Goal: Information Seeking & Learning: Learn about a topic

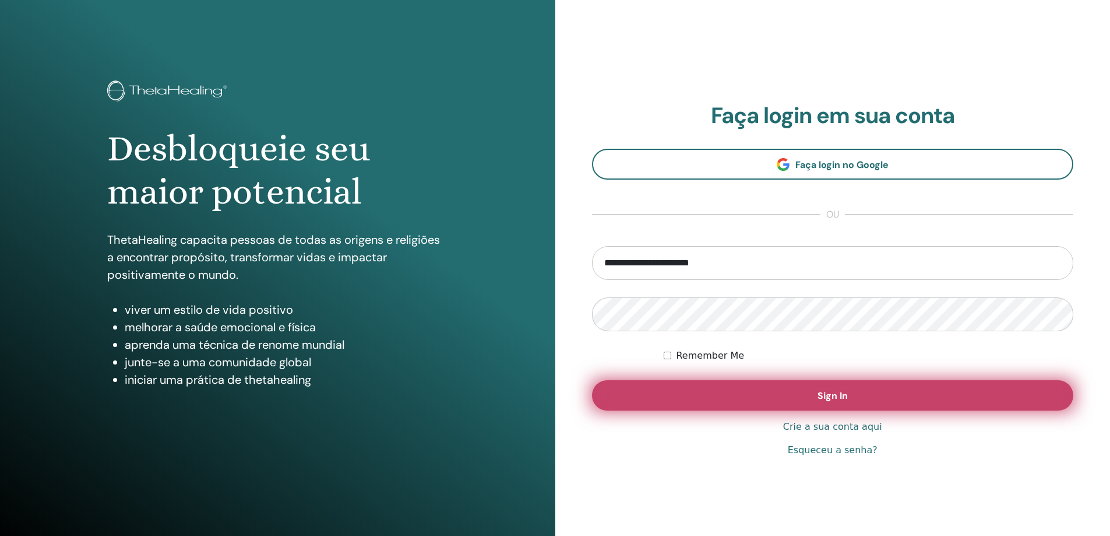
click at [808, 389] on button "Sign In" at bounding box center [833, 395] width 482 height 30
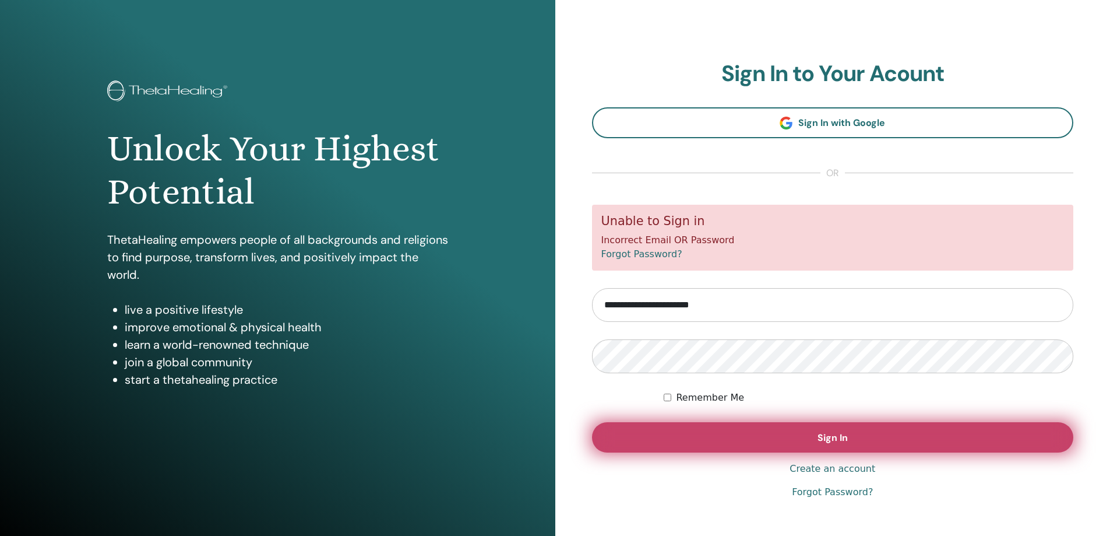
click at [802, 438] on button "Sign In" at bounding box center [833, 437] width 482 height 30
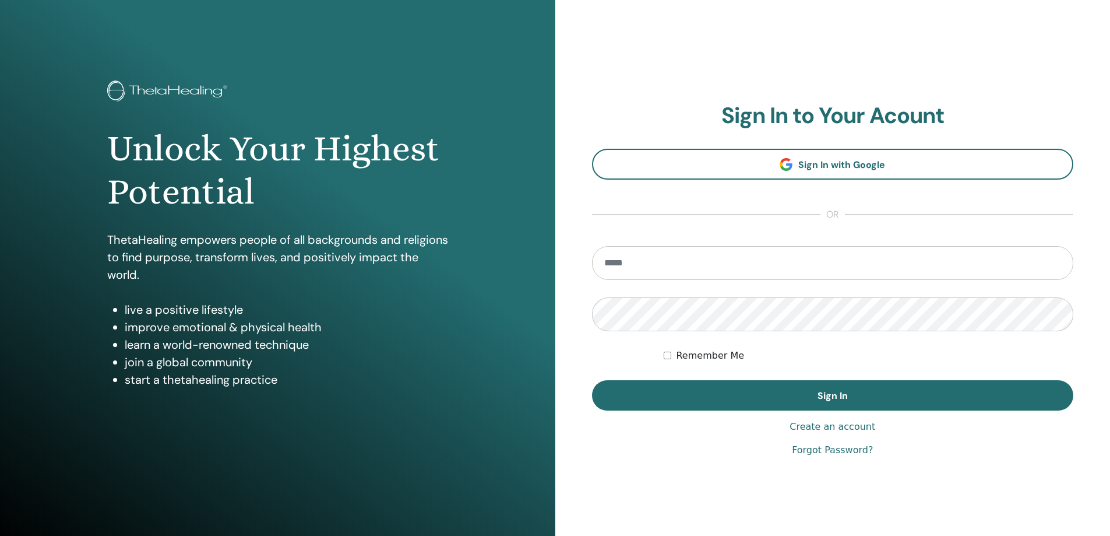
click at [847, 454] on link "Forgot Password?" at bounding box center [832, 450] width 81 height 14
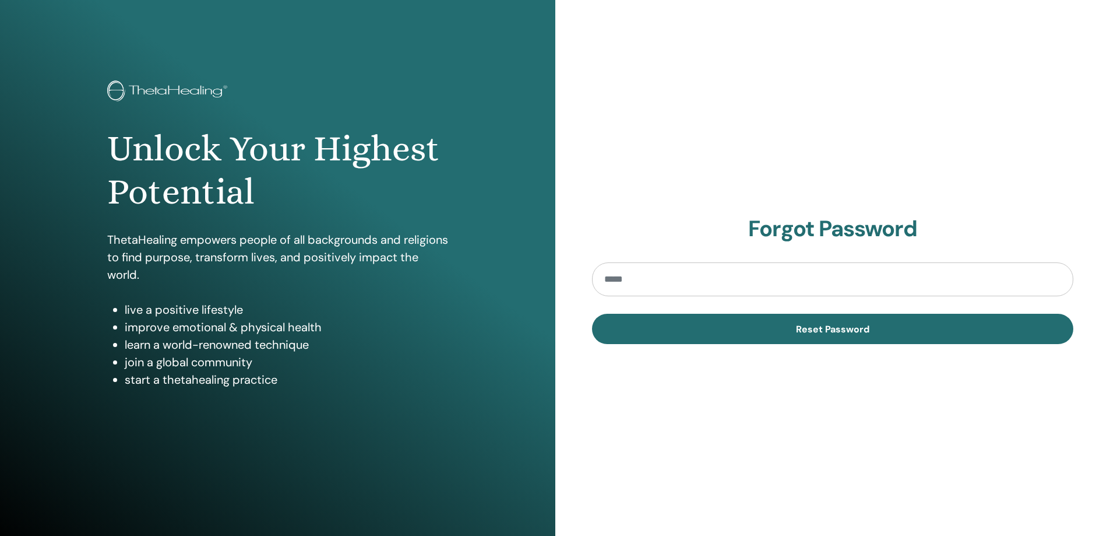
click at [641, 273] on input "email" at bounding box center [833, 279] width 482 height 34
type input "**********"
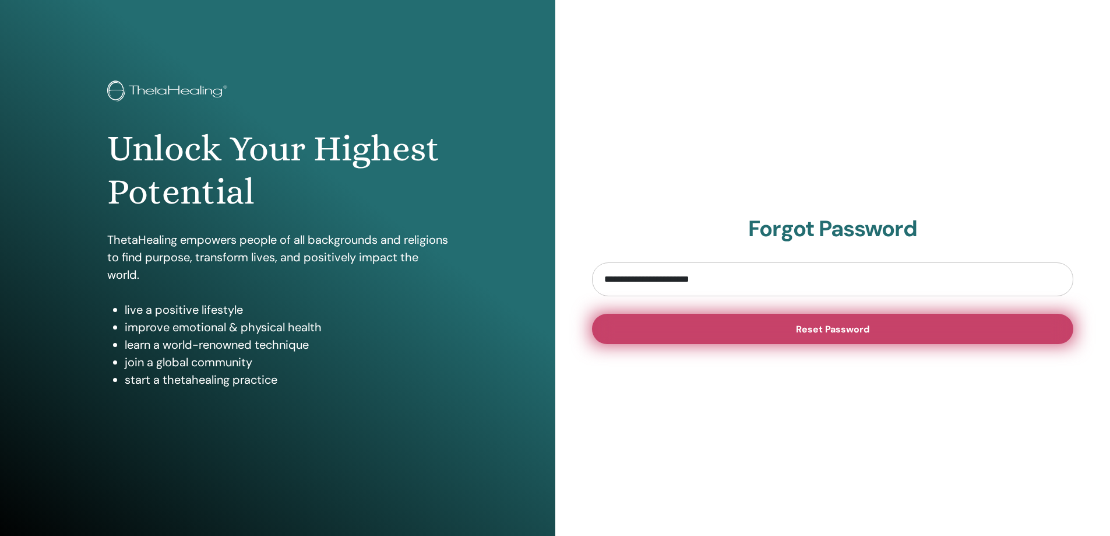
click at [762, 323] on button "Reset Password" at bounding box center [833, 329] width 482 height 30
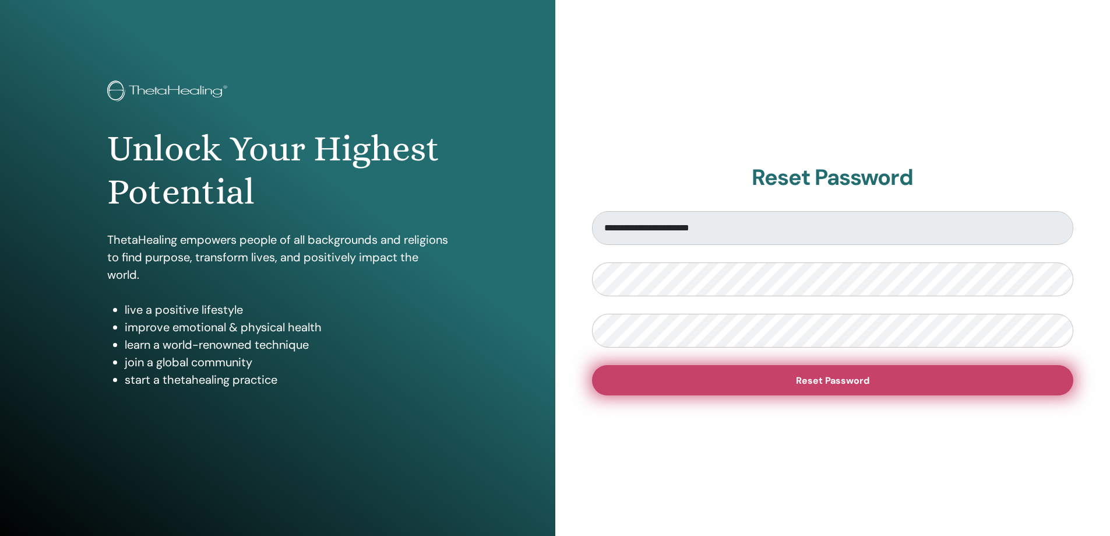
click at [881, 384] on button "Reset Password" at bounding box center [833, 380] width 482 height 30
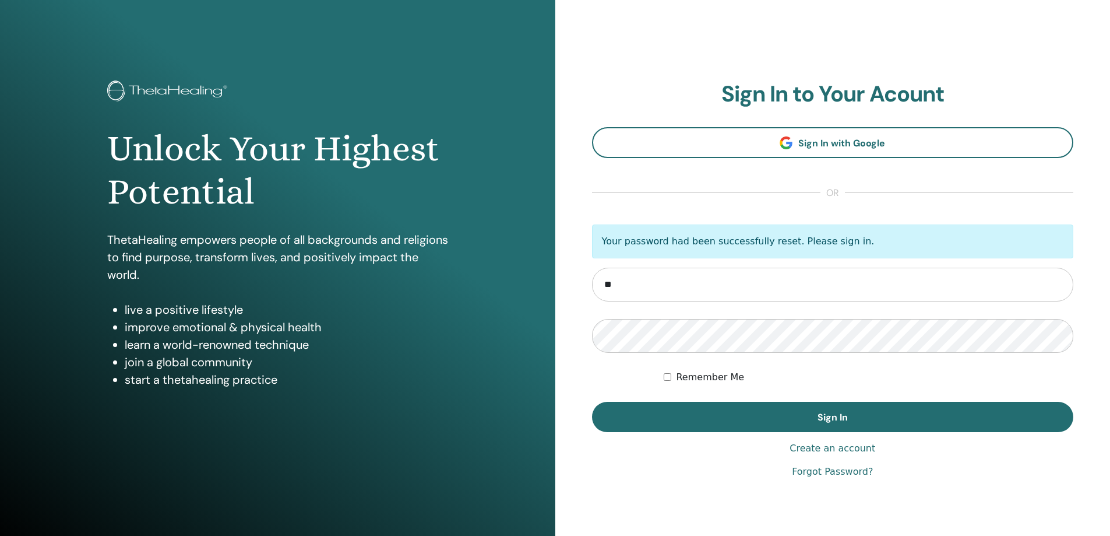
type input "**********"
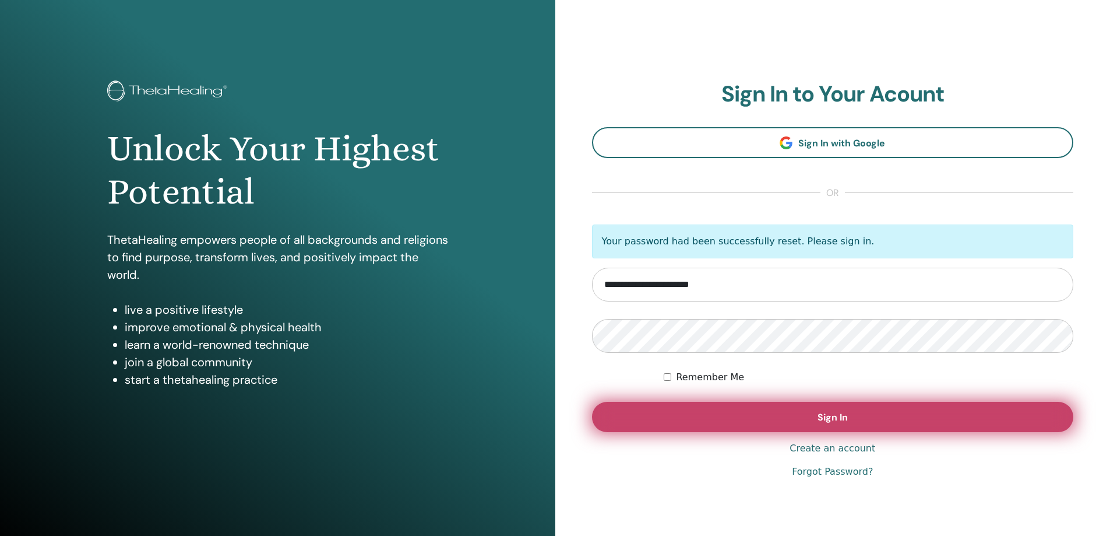
click at [909, 422] on button "Sign In" at bounding box center [833, 417] width 482 height 30
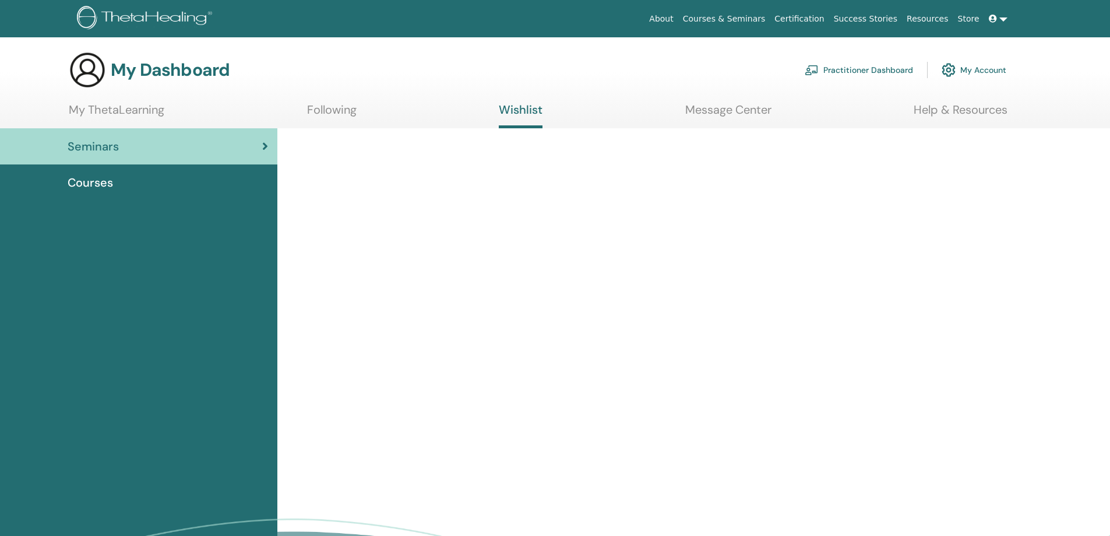
click at [90, 184] on span "Courses" at bounding box center [90, 182] width 45 height 17
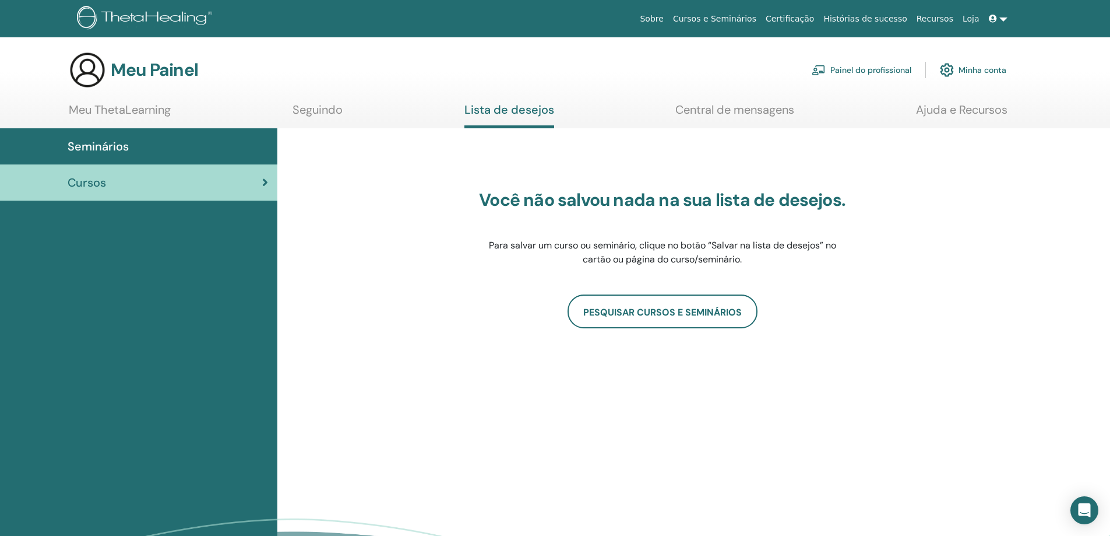
click at [90, 111] on font "Meu ThetaLearning" at bounding box center [120, 109] width 102 height 15
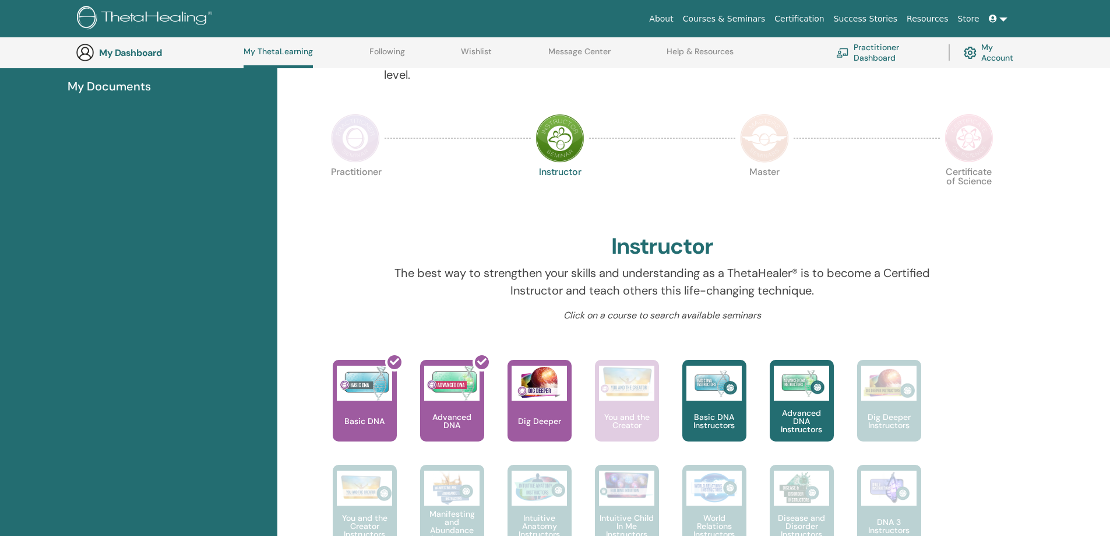
scroll to position [206, 0]
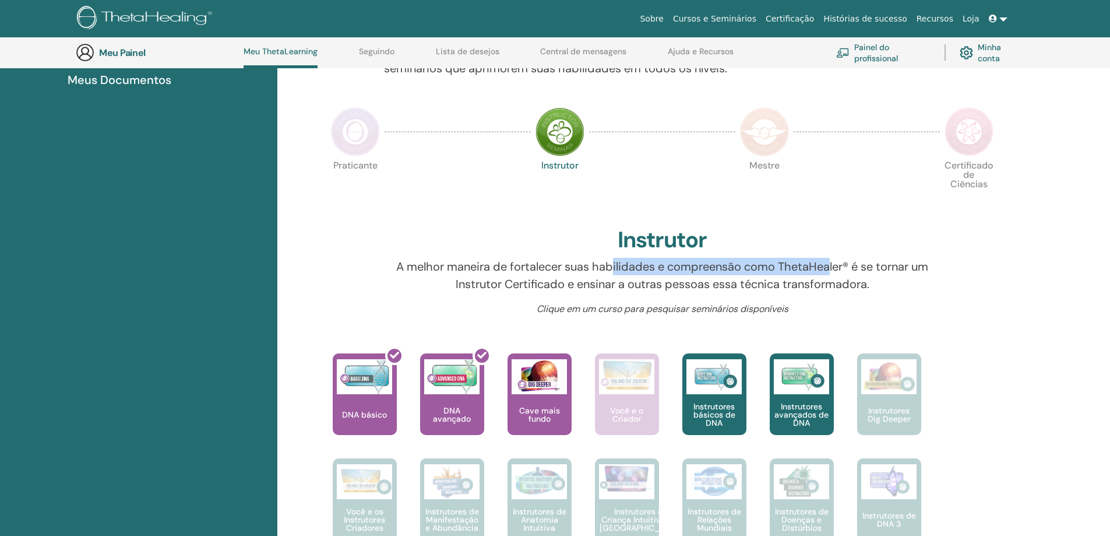
drag, startPoint x: 643, startPoint y: 264, endPoint x: 831, endPoint y: 266, distance: 187.1
click at [831, 266] on font "A melhor maneira de fortalecer suas habilidades e compreensão como ThetaHealer®…" at bounding box center [662, 275] width 532 height 33
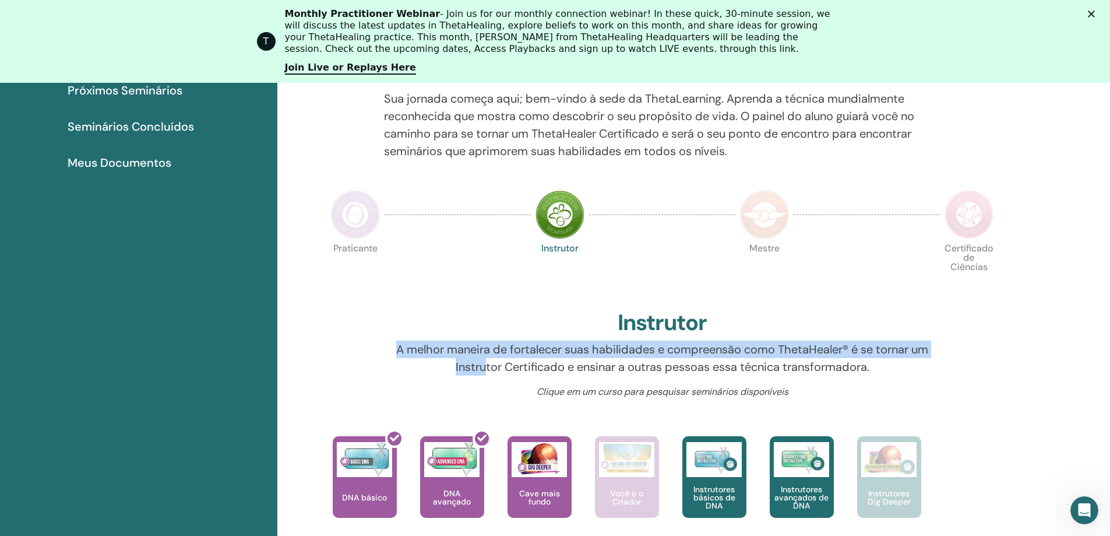
scroll to position [0, 0]
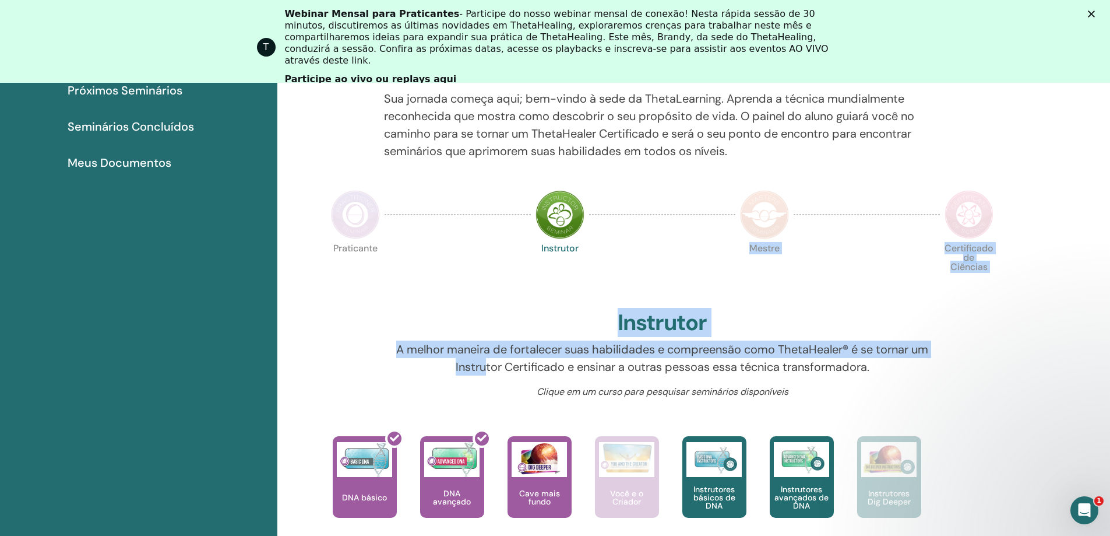
drag, startPoint x: 491, startPoint y: 284, endPoint x: 711, endPoint y: 289, distance: 219.8
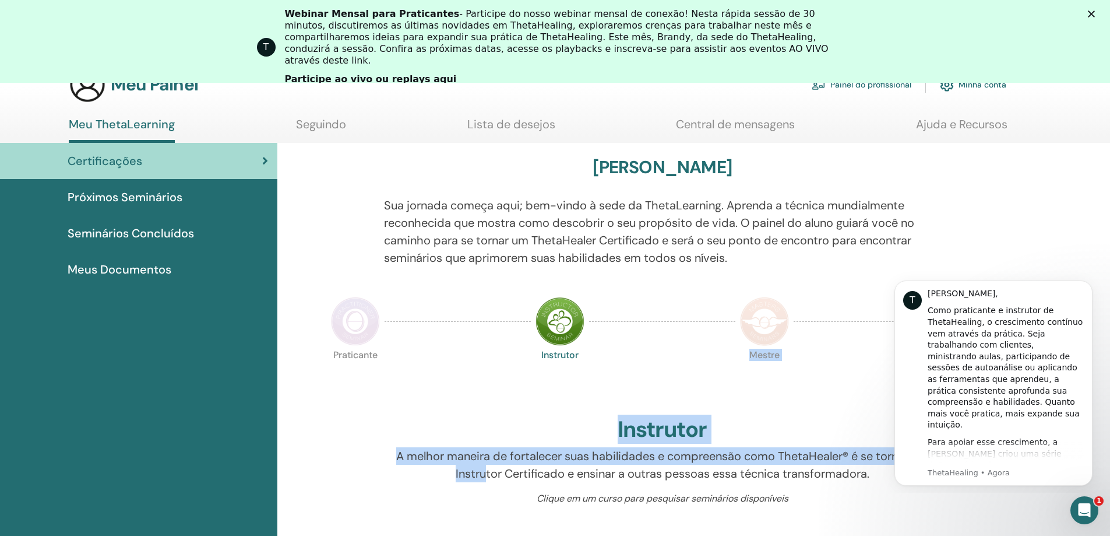
scroll to position [89, 0]
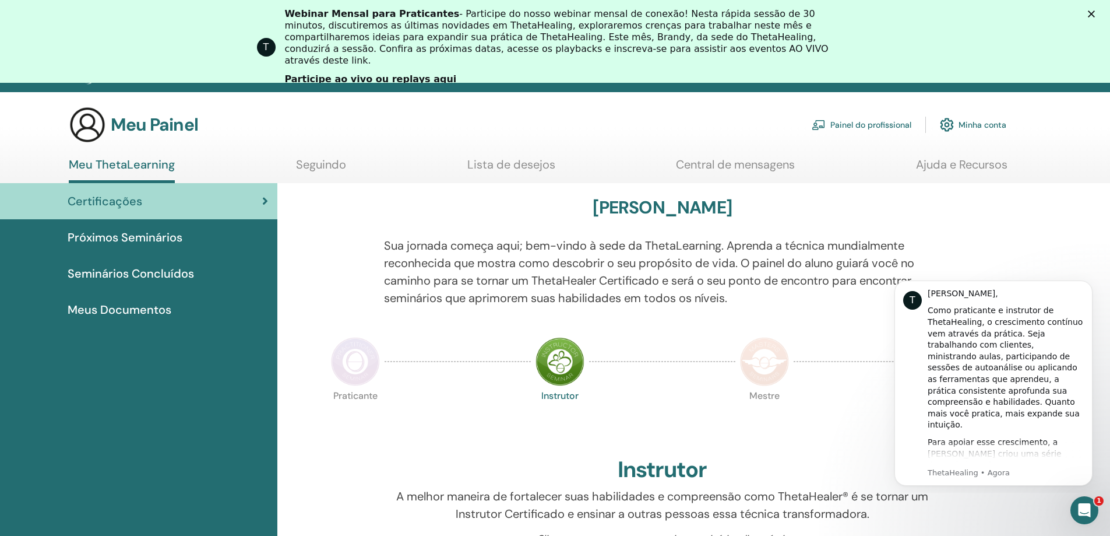
scroll to position [0, 0]
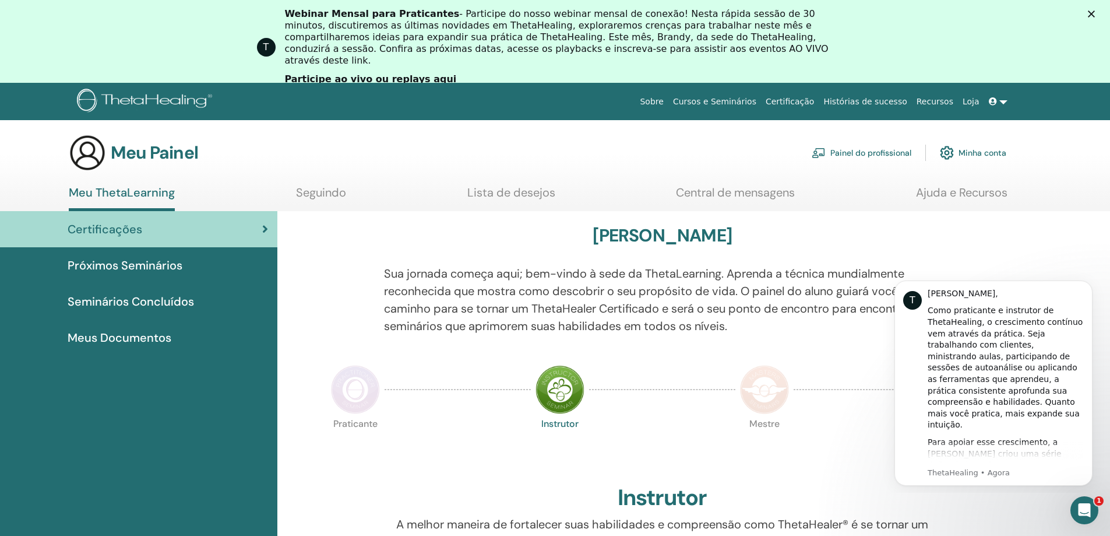
click at [165, 303] on font "Seminários Concluídos" at bounding box center [131, 301] width 126 height 15
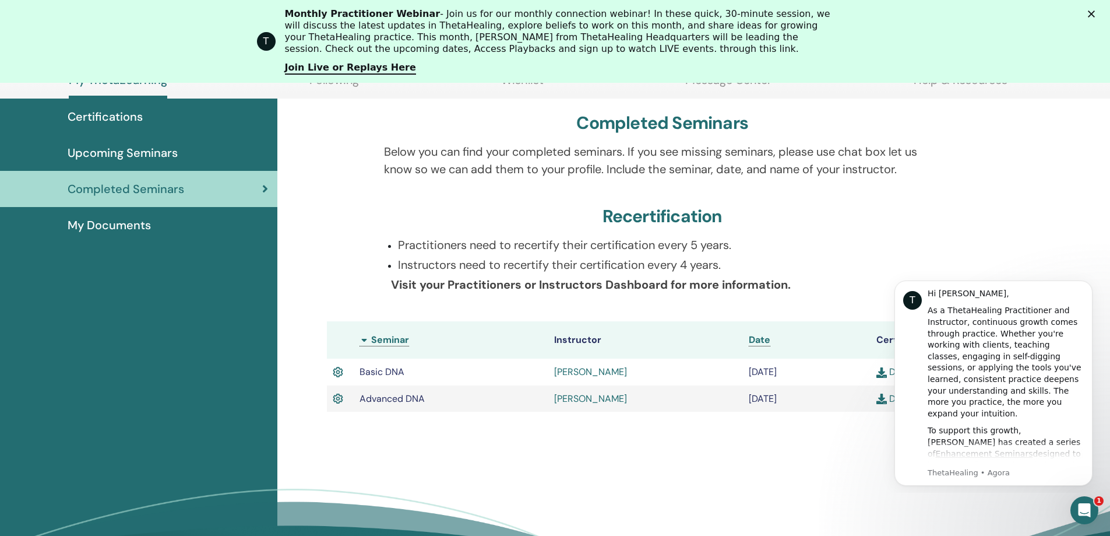
scroll to position [147, 0]
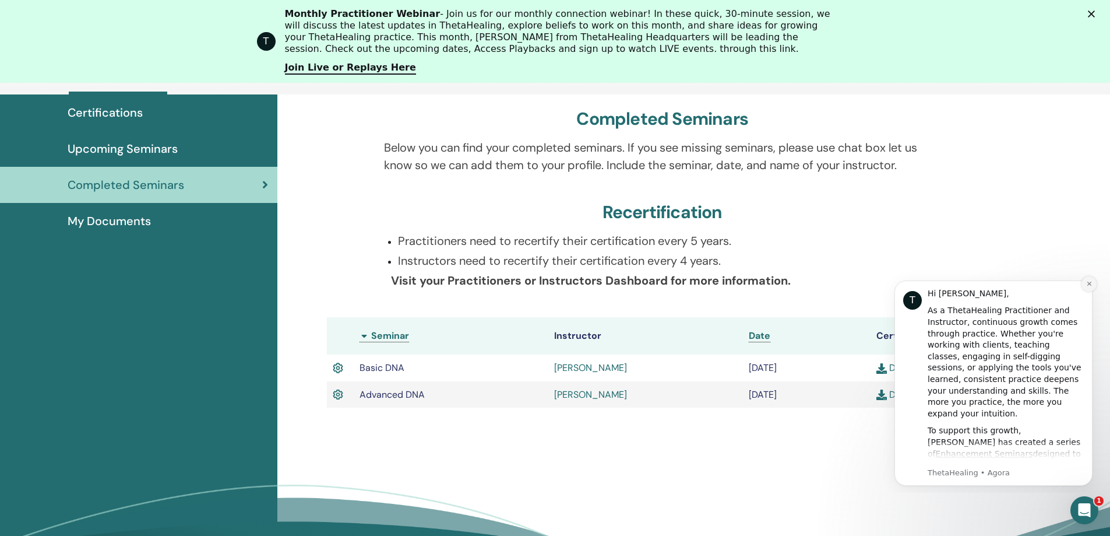
click at [1088, 286] on icon "Dismiss notification" at bounding box center [1089, 283] width 6 height 6
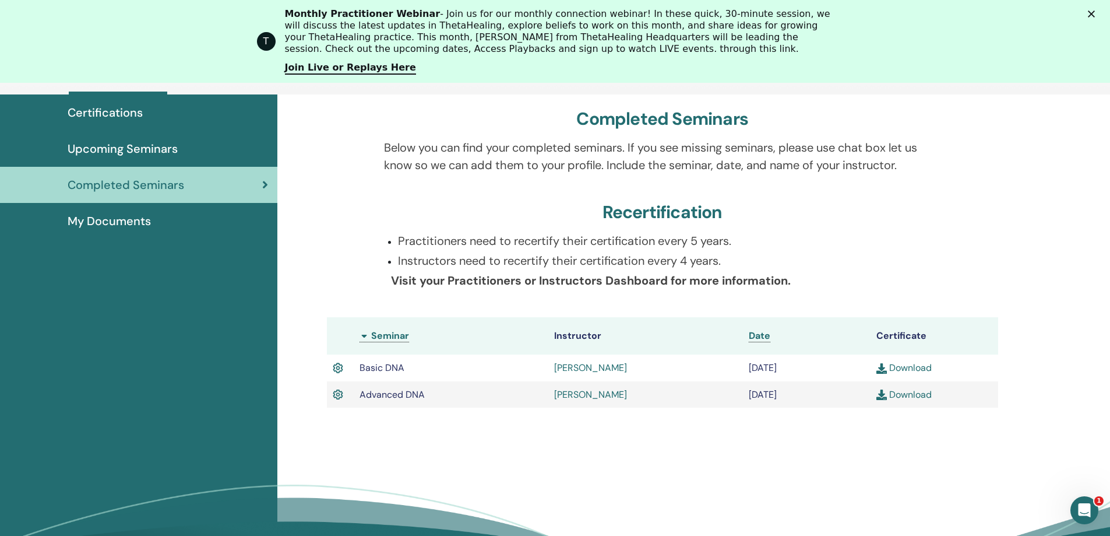
click at [884, 390] on img at bounding box center [882, 394] width 10 height 10
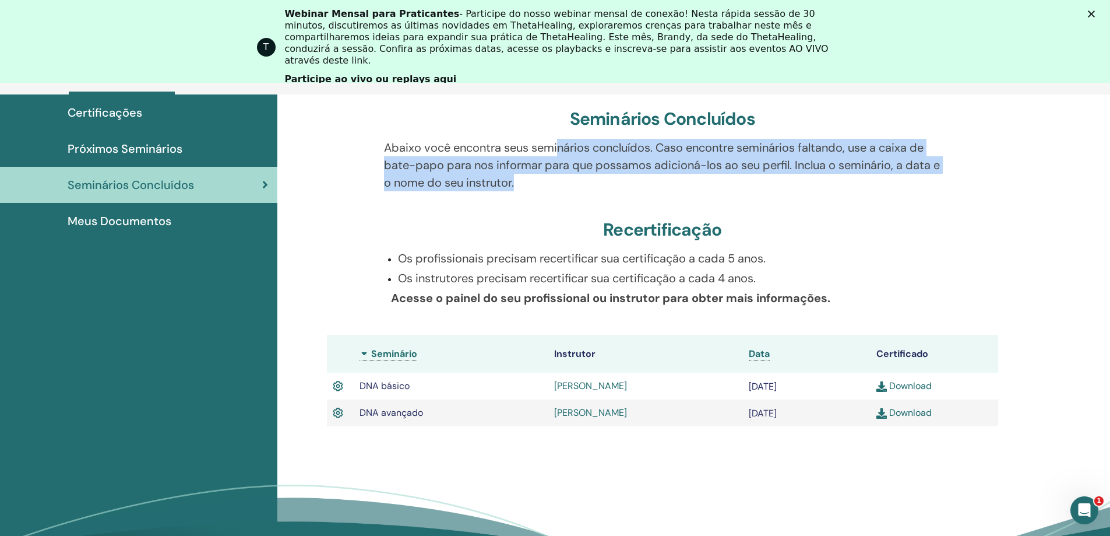
drag, startPoint x: 505, startPoint y: 140, endPoint x: 970, endPoint y: 145, distance: 465.1
click at [970, 145] on div "Abaixo você encontra seus seminários concluídos. Caso encontre seminários falta…" at bounding box center [662, 172] width 689 height 66
click at [143, 150] on font "Próximos Seminários" at bounding box center [125, 148] width 115 height 15
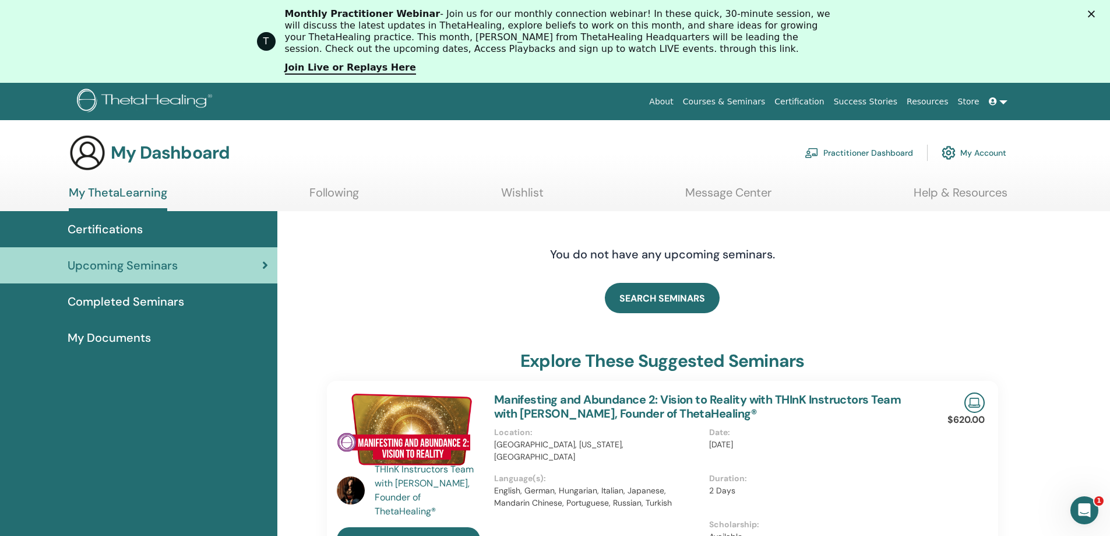
click at [1095, 14] on icon "Fechar" at bounding box center [1091, 13] width 7 height 7
